Goal: Share content: Share content

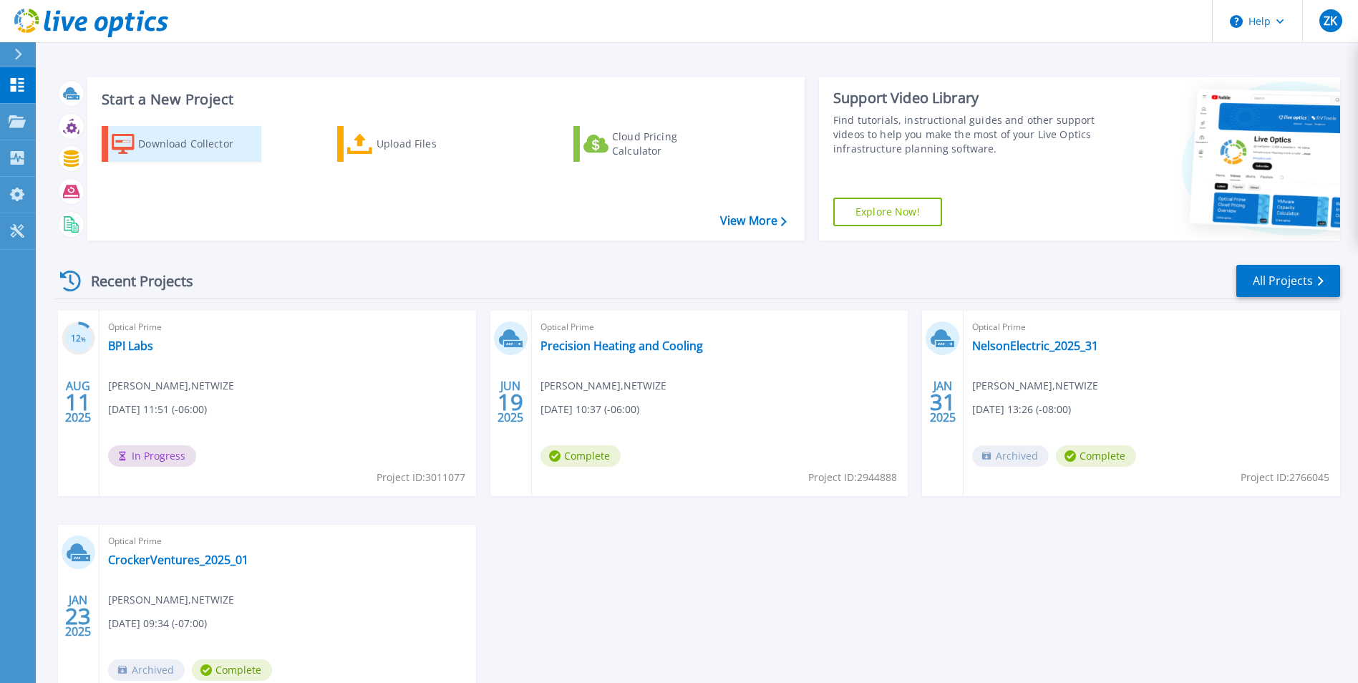
click at [194, 149] on div "Download Collector" at bounding box center [195, 144] width 115 height 29
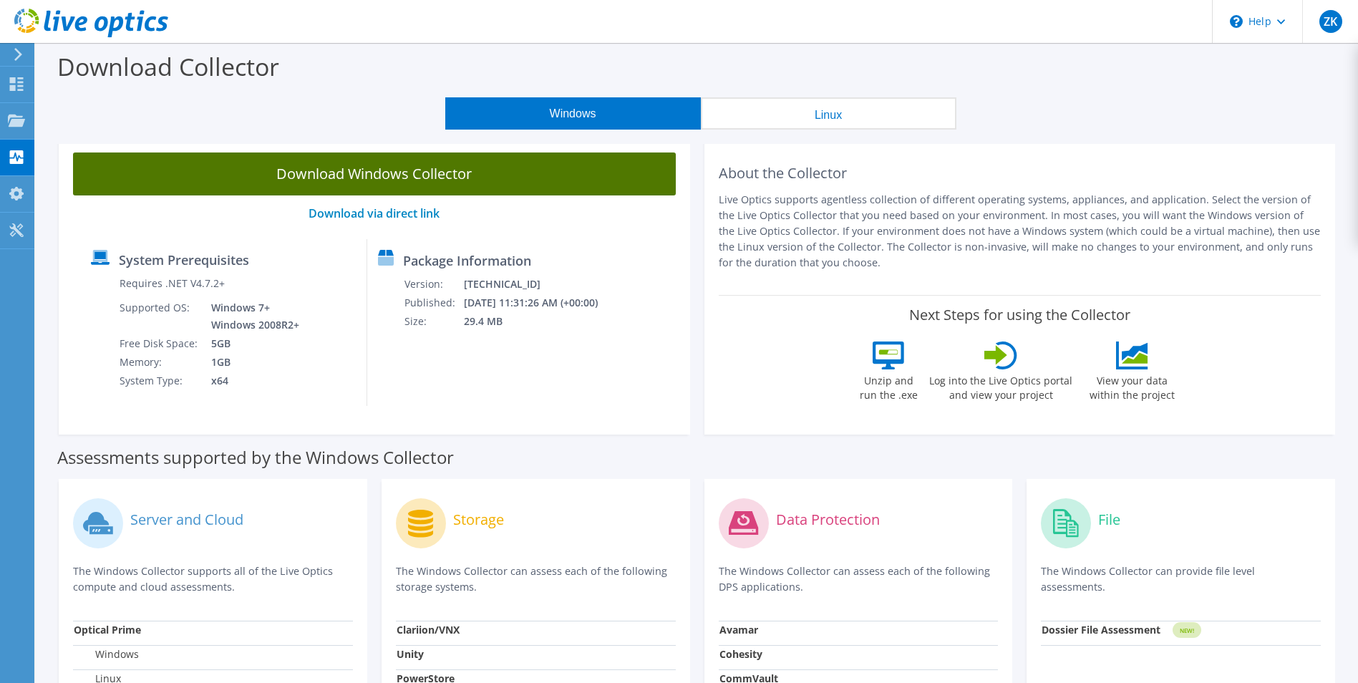
click at [397, 170] on link "Download Windows Collector" at bounding box center [374, 173] width 603 height 43
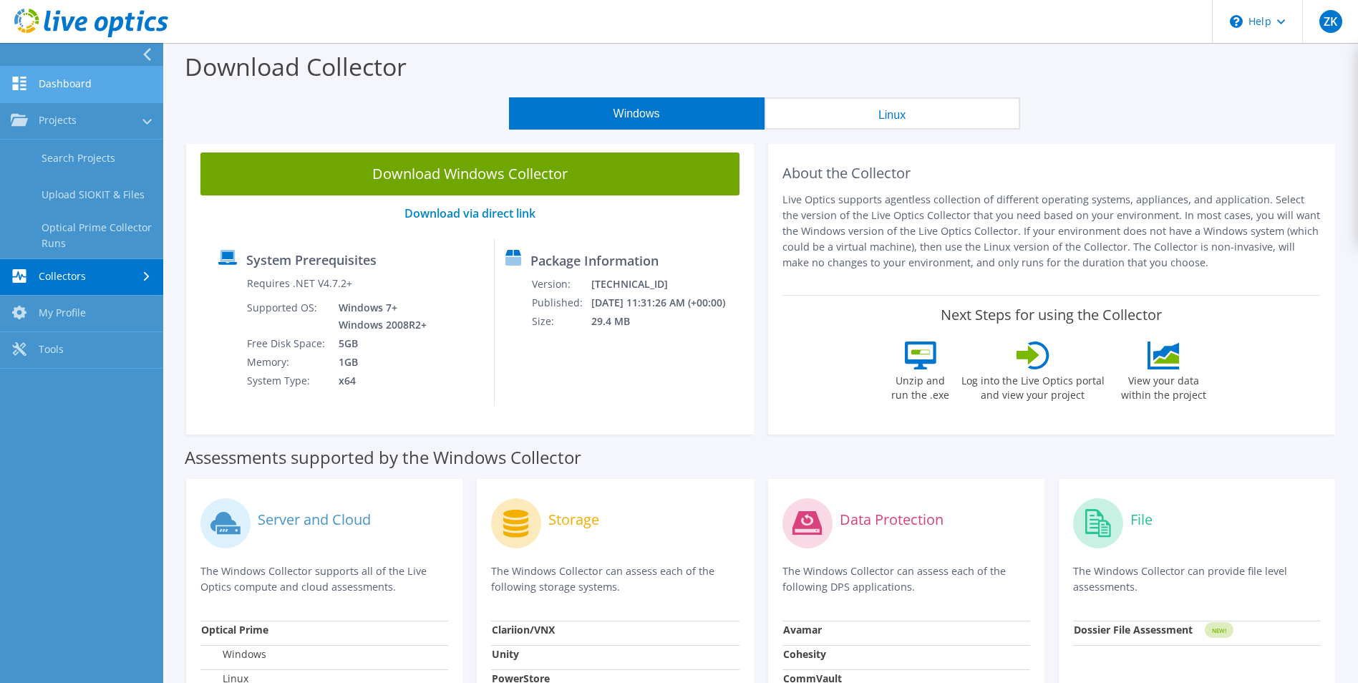
click at [39, 95] on link "Dashboard" at bounding box center [81, 85] width 163 height 37
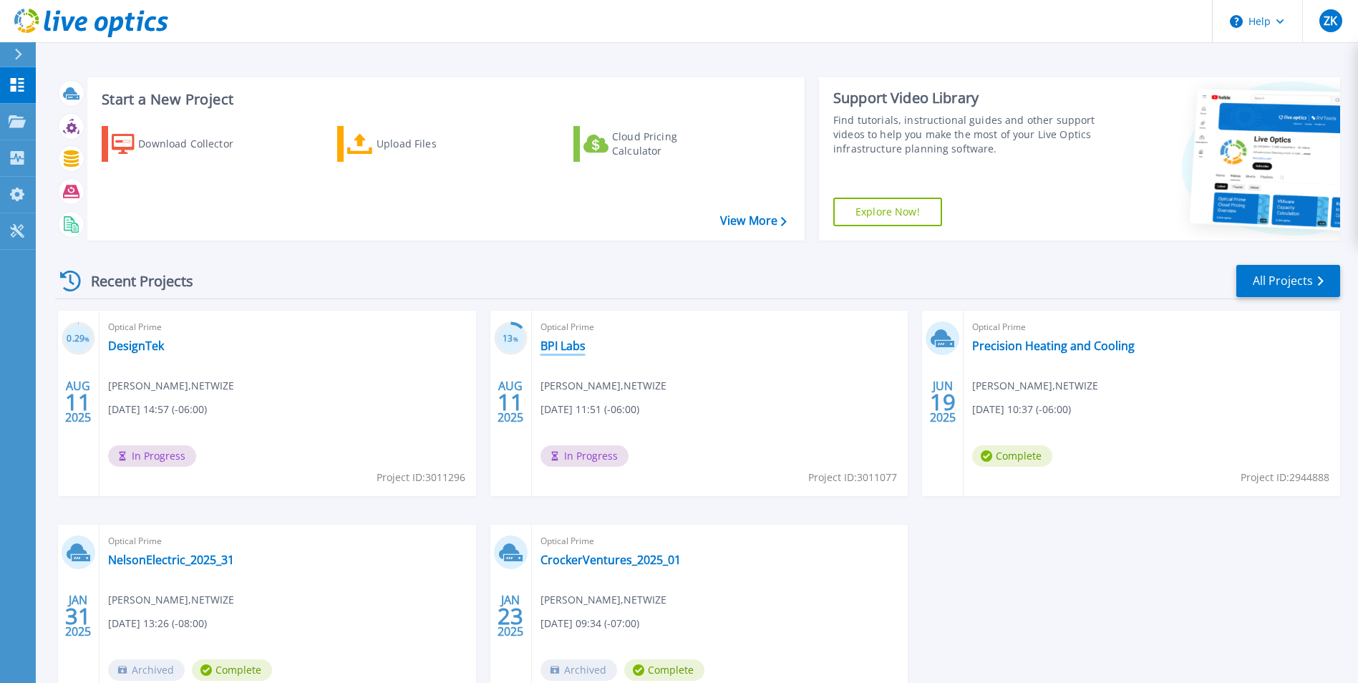
click at [553, 347] on link "BPI Labs" at bounding box center [562, 346] width 45 height 14
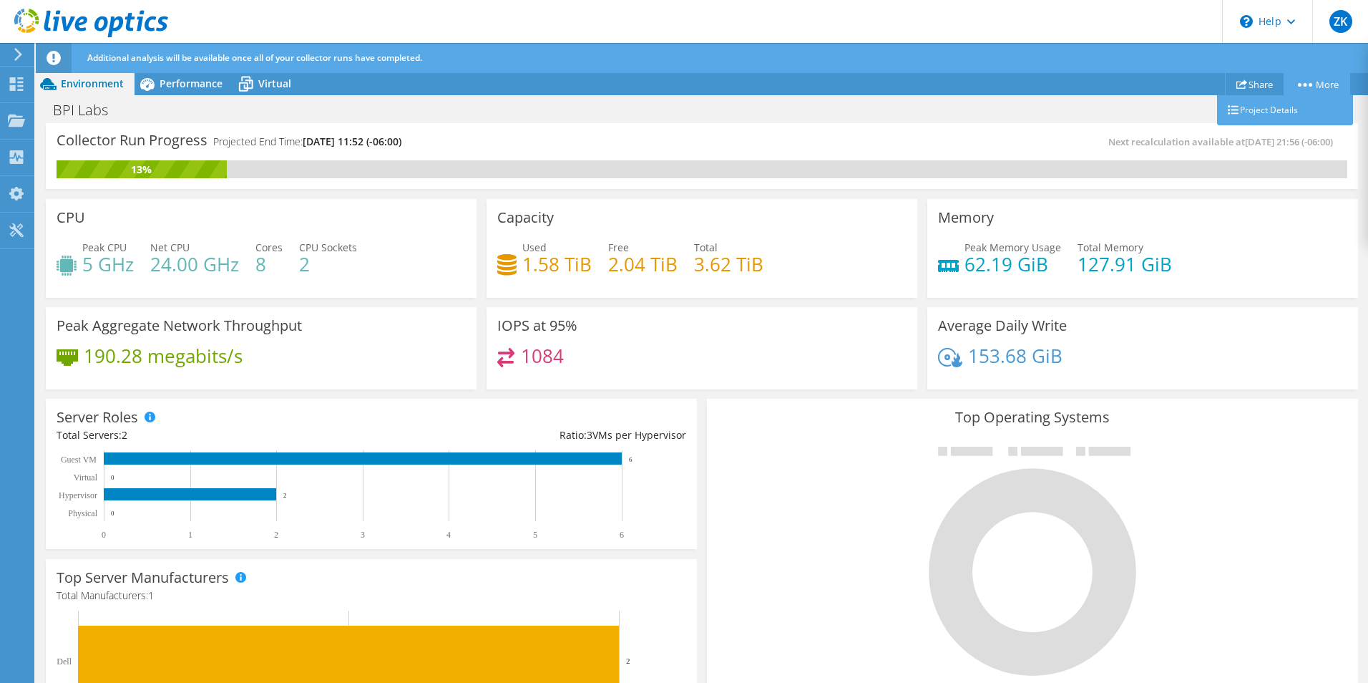
click at [1300, 83] on icon at bounding box center [1305, 85] width 14 height 4
click at [1245, 78] on link "Share" at bounding box center [1254, 84] width 59 height 22
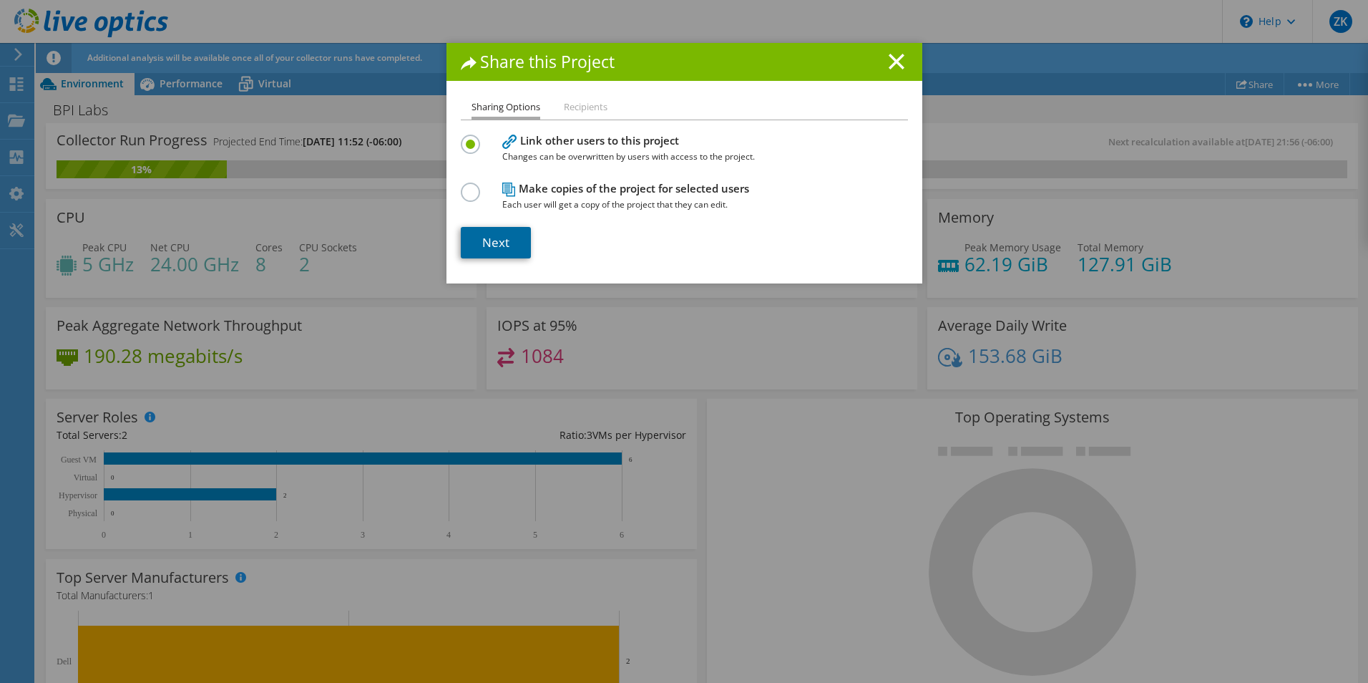
click at [504, 236] on link "Next" at bounding box center [496, 242] width 70 height 31
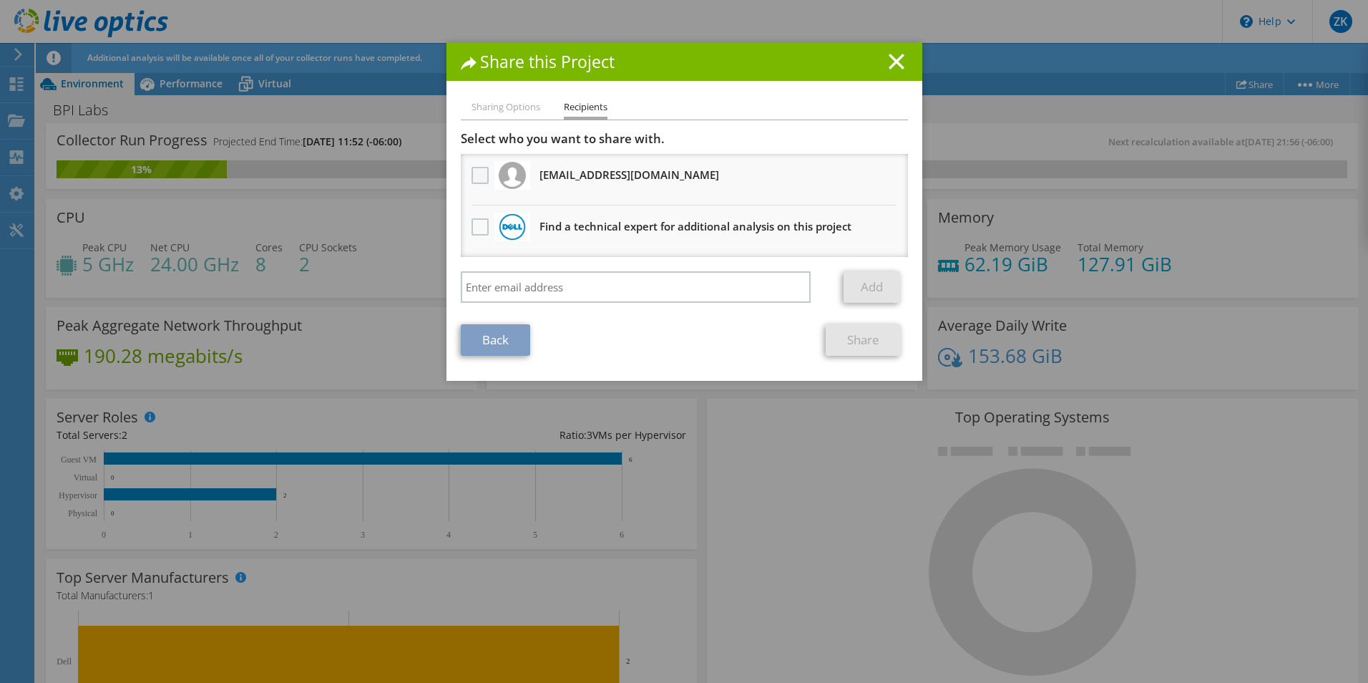
click at [477, 178] on label at bounding box center [482, 175] width 21 height 17
click at [0, 0] on input "checkbox" at bounding box center [0, 0] width 0 height 0
click at [856, 342] on link "Share" at bounding box center [863, 339] width 75 height 31
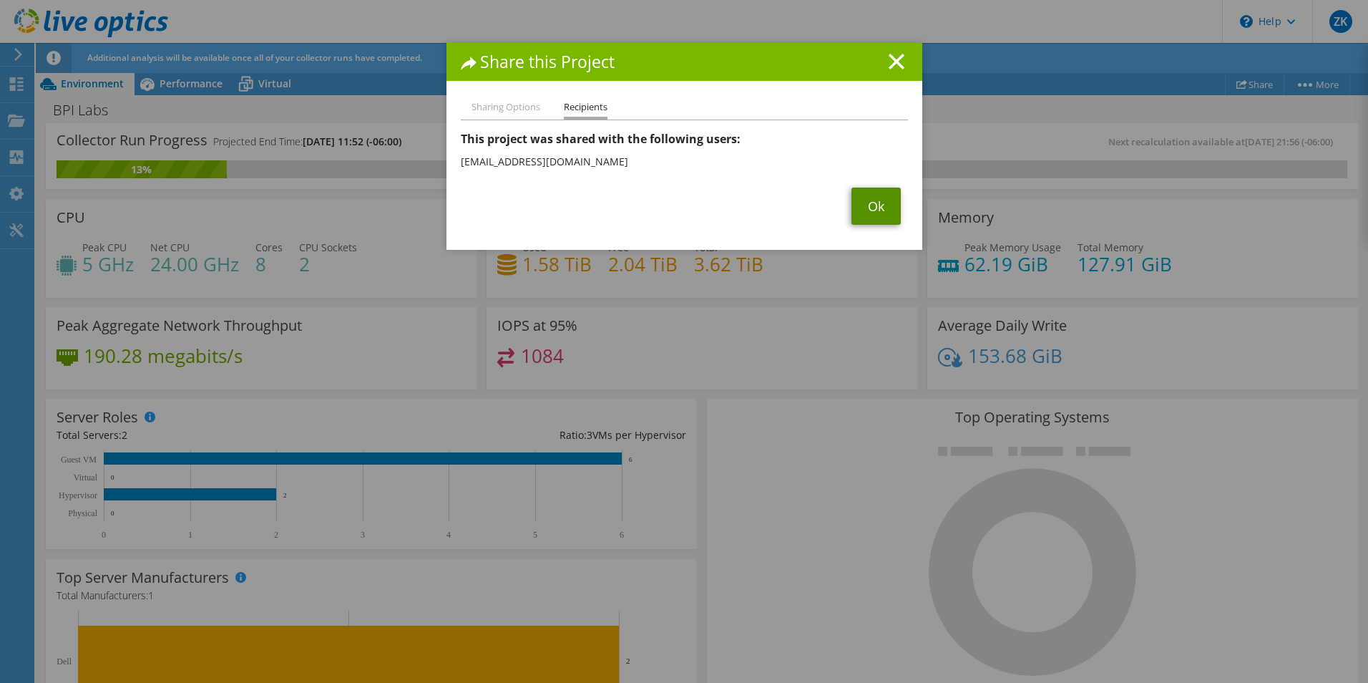
click at [861, 201] on link "Ok" at bounding box center [876, 206] width 49 height 37
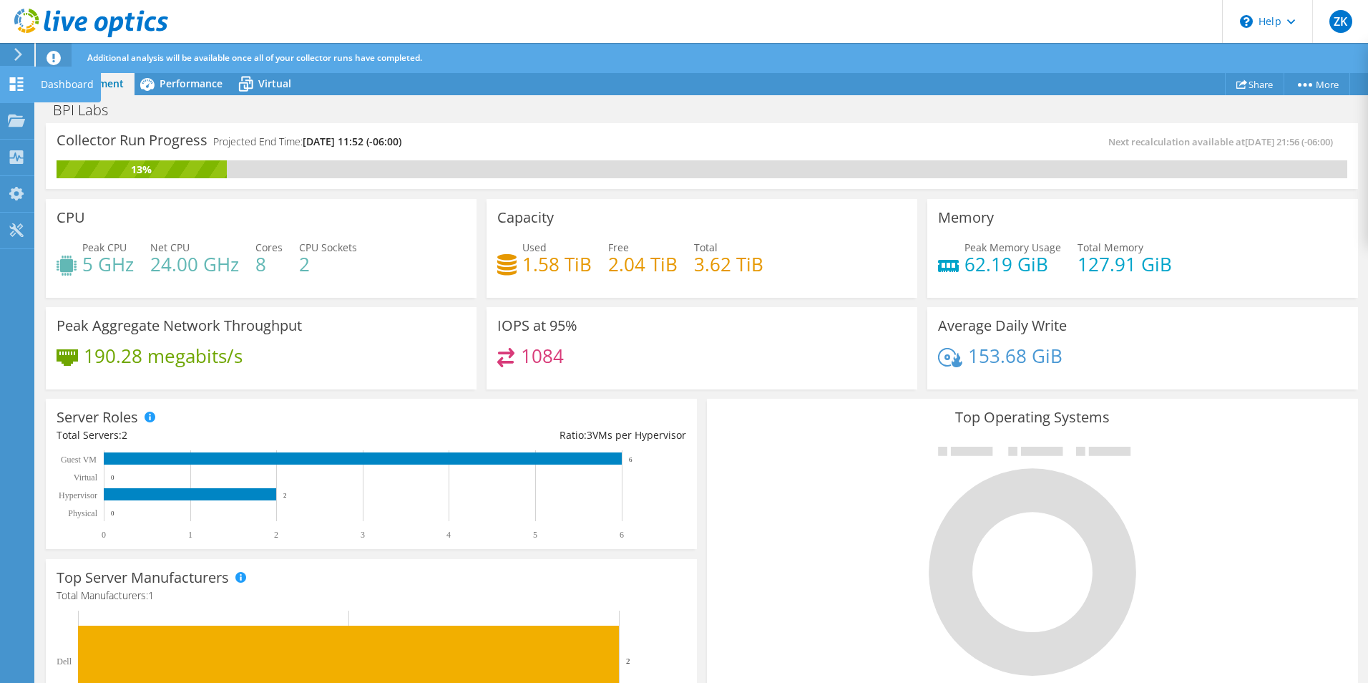
click at [9, 78] on icon at bounding box center [16, 84] width 17 height 14
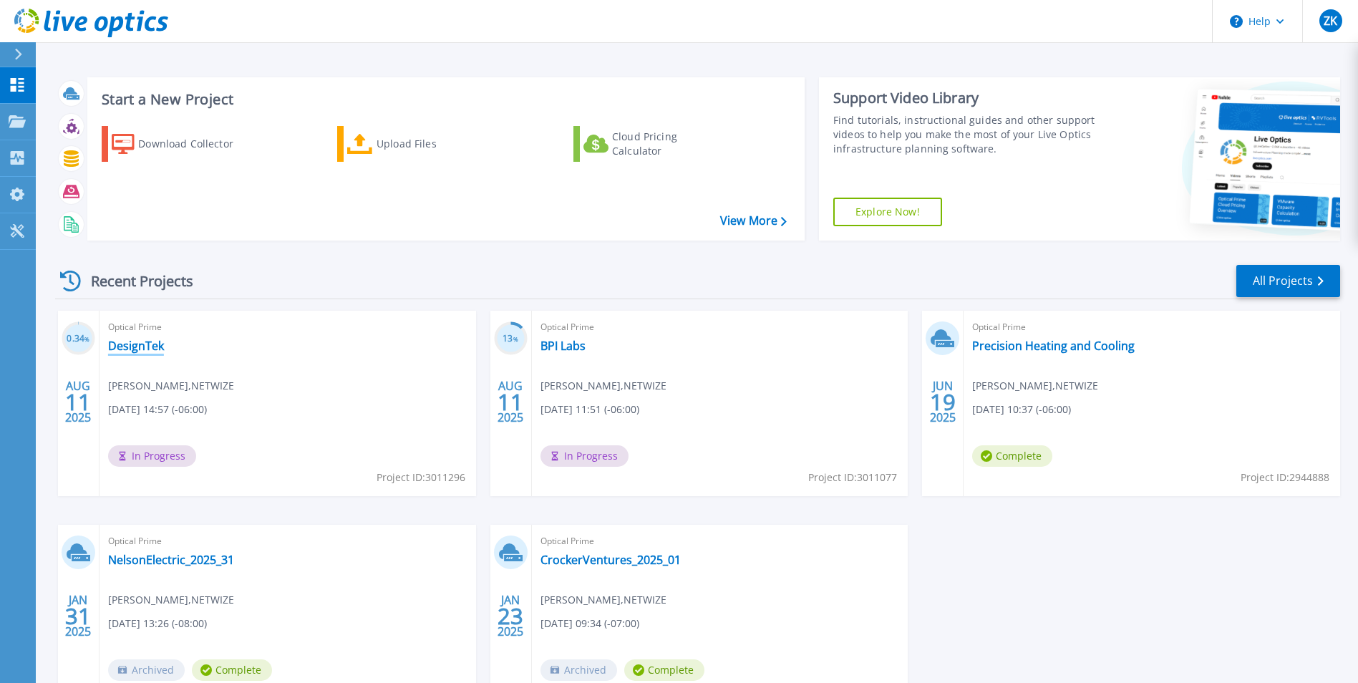
click at [134, 344] on link "DesignTek" at bounding box center [136, 346] width 56 height 14
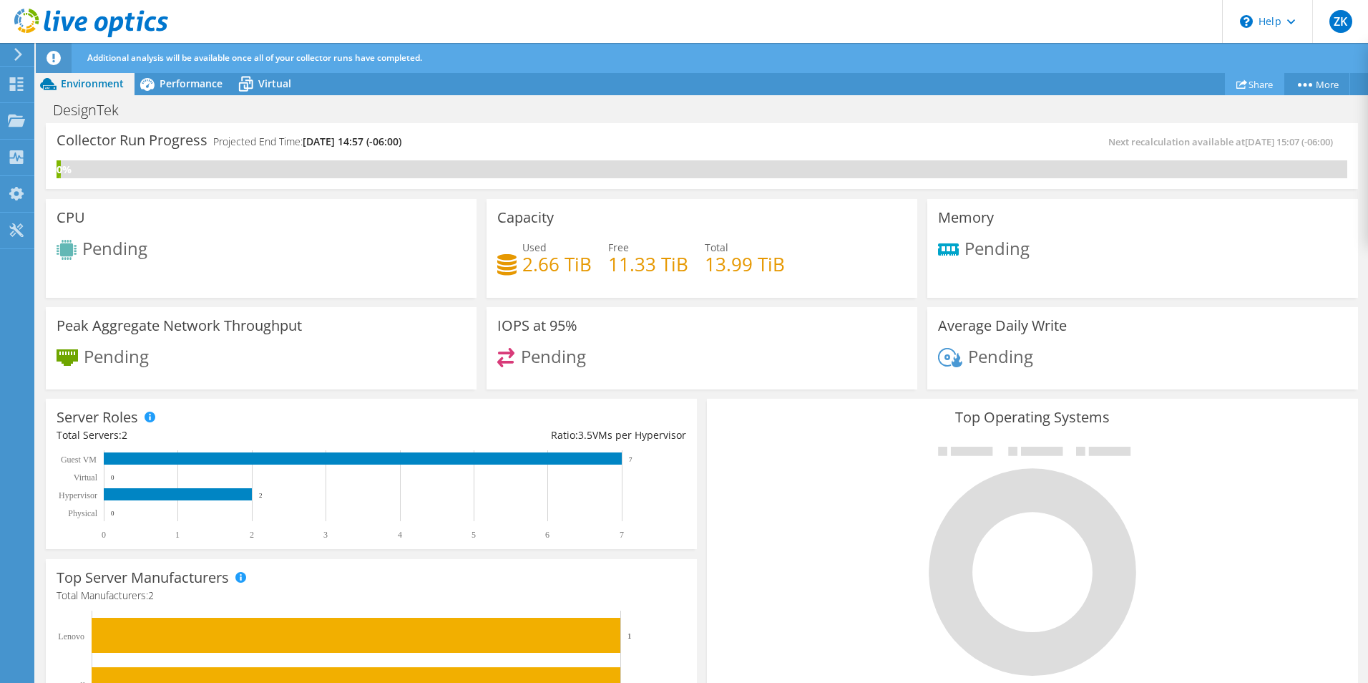
click at [1252, 80] on link "Share" at bounding box center [1254, 84] width 59 height 22
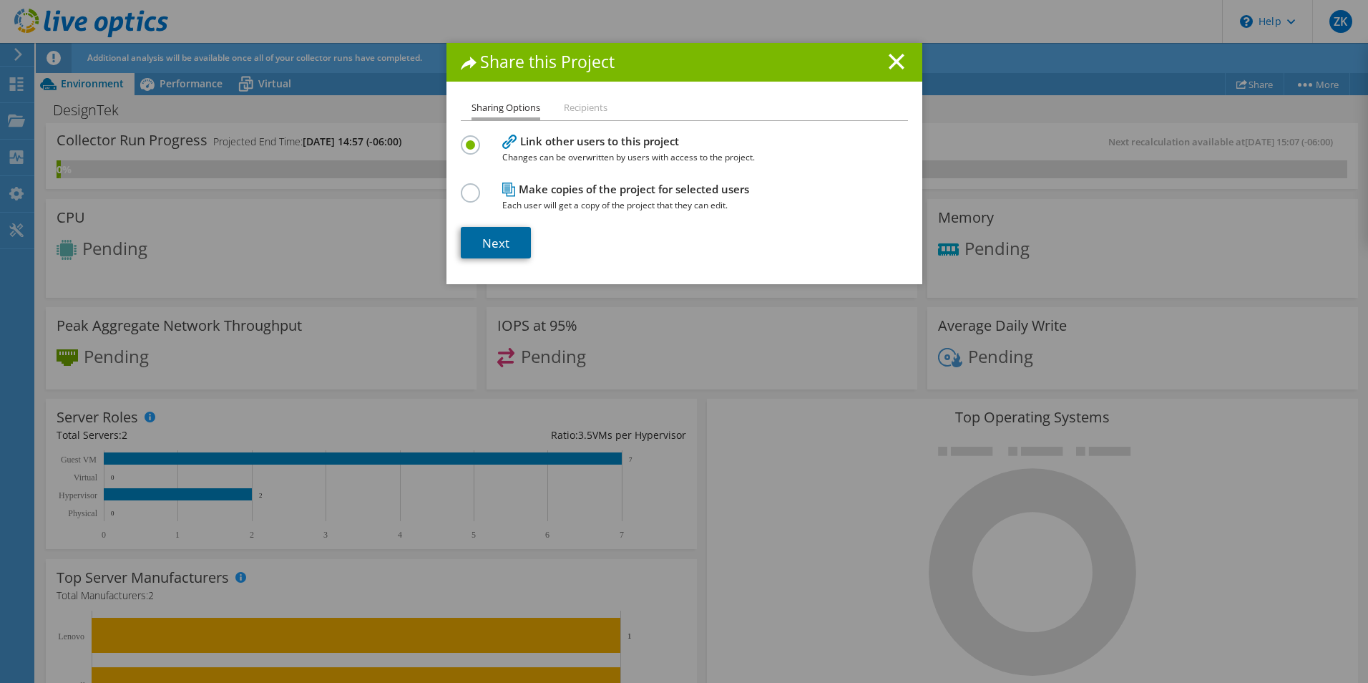
click at [483, 244] on link "Next" at bounding box center [496, 242] width 70 height 31
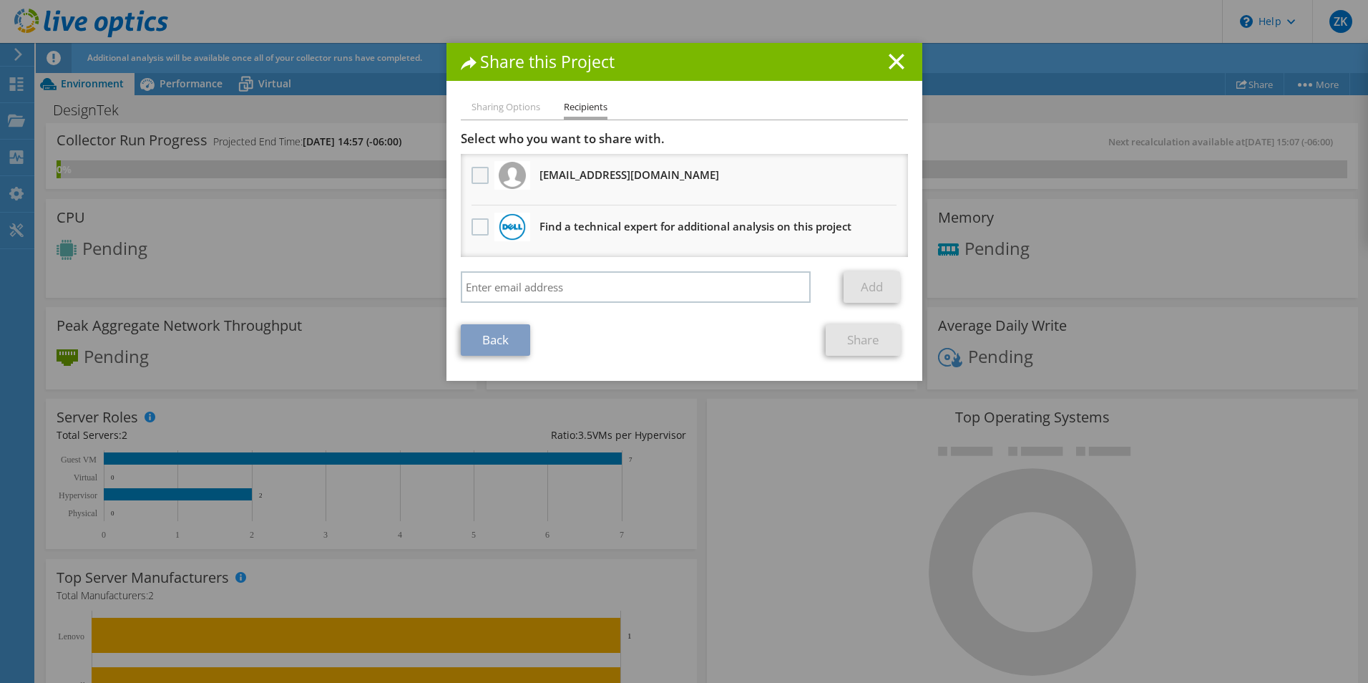
click at [473, 179] on label at bounding box center [482, 175] width 21 height 17
click at [0, 0] on input "checkbox" at bounding box center [0, 0] width 0 height 0
click at [866, 345] on link "Share" at bounding box center [863, 339] width 75 height 31
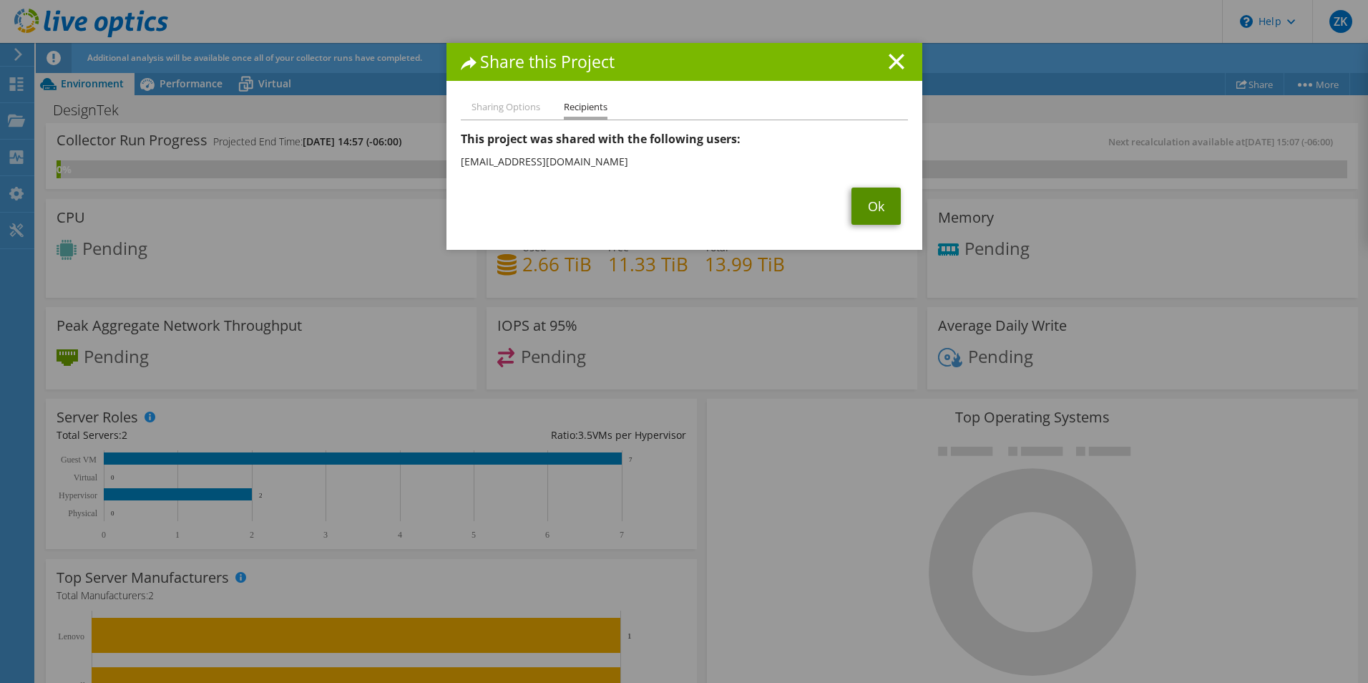
click at [860, 220] on link "Ok" at bounding box center [876, 206] width 49 height 37
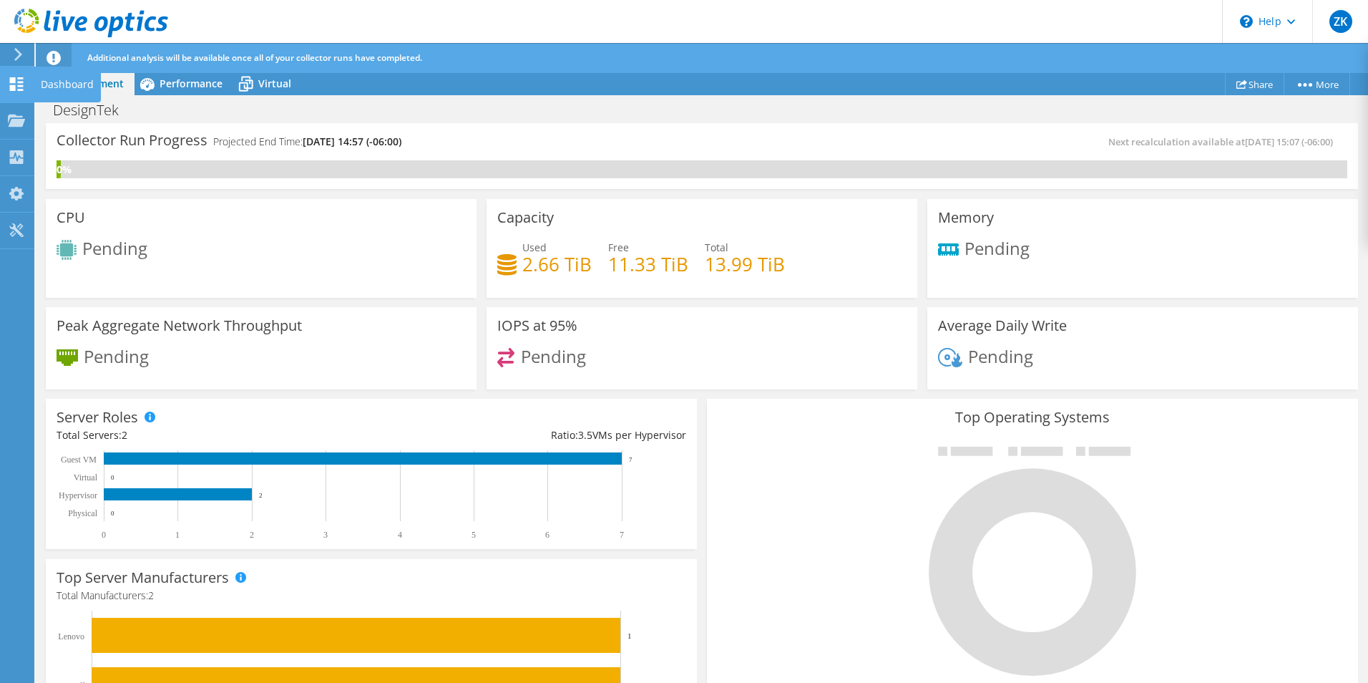
click at [11, 83] on icon at bounding box center [16, 84] width 17 height 14
